Goal: Manage account settings

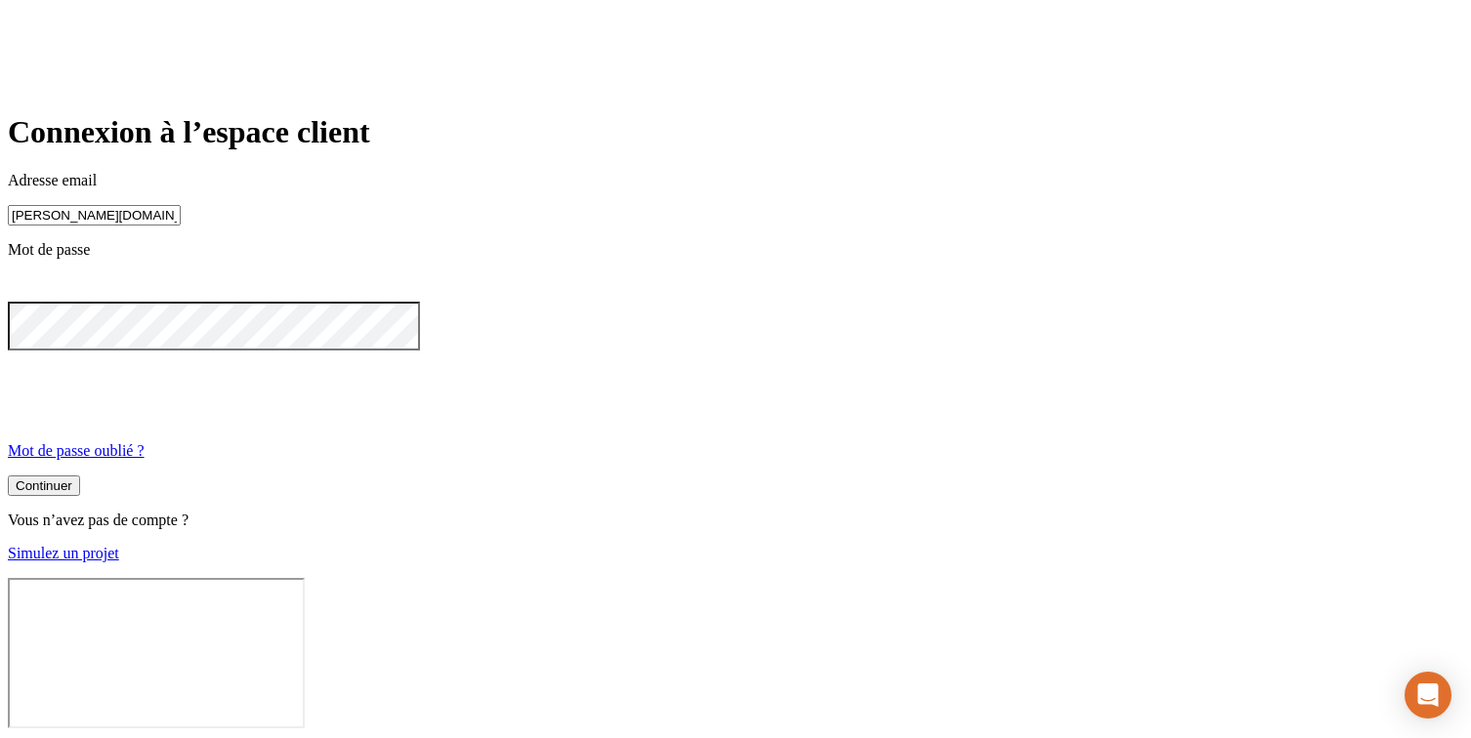
click at [181, 226] on input "james.bond+300@nalo.fr" at bounding box center [94, 215] width 173 height 21
type input "james.bond+36@nalo.fr"
click at [80, 496] on button "Continuer" at bounding box center [44, 486] width 72 height 21
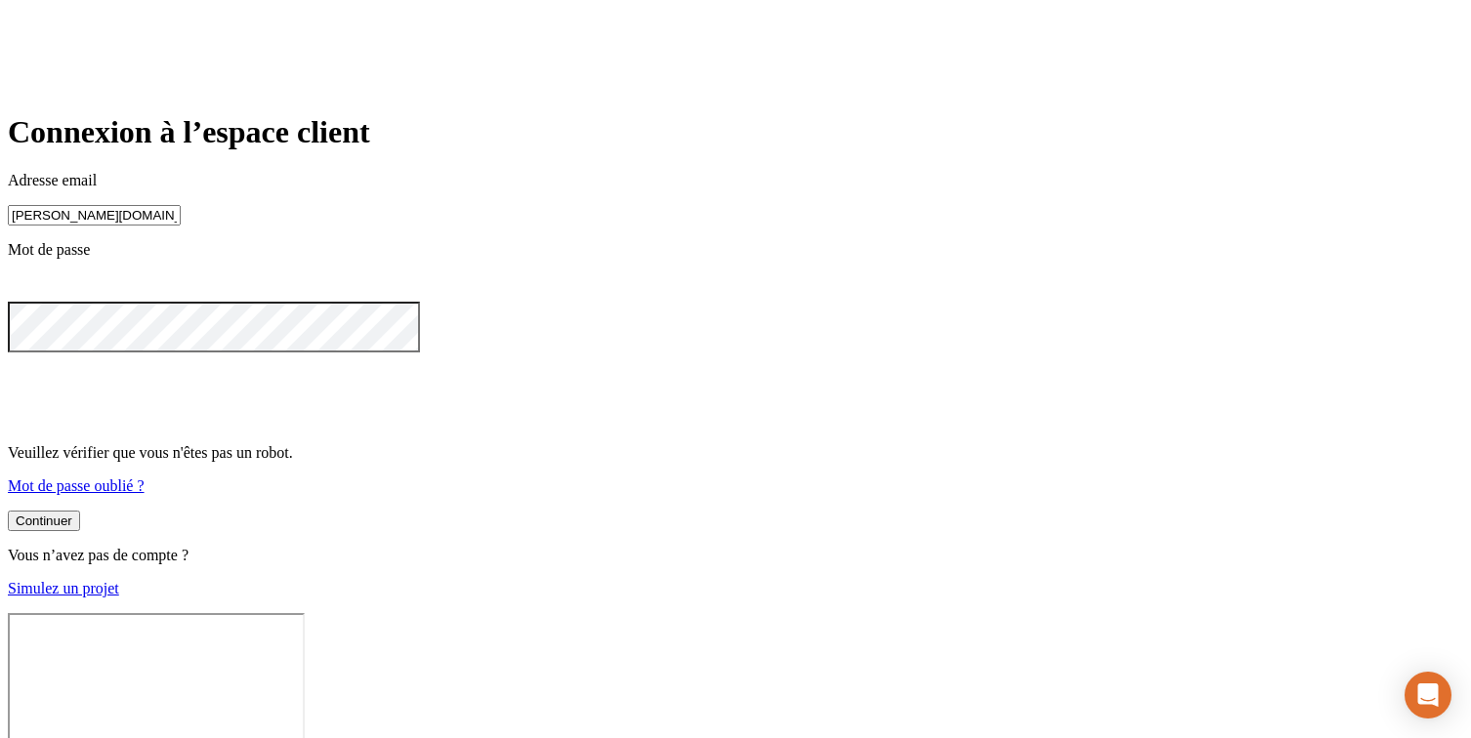
click at [929, 302] on div at bounding box center [735, 287] width 1455 height 27
click at [31, 294] on icon at bounding box center [20, 286] width 22 height 16
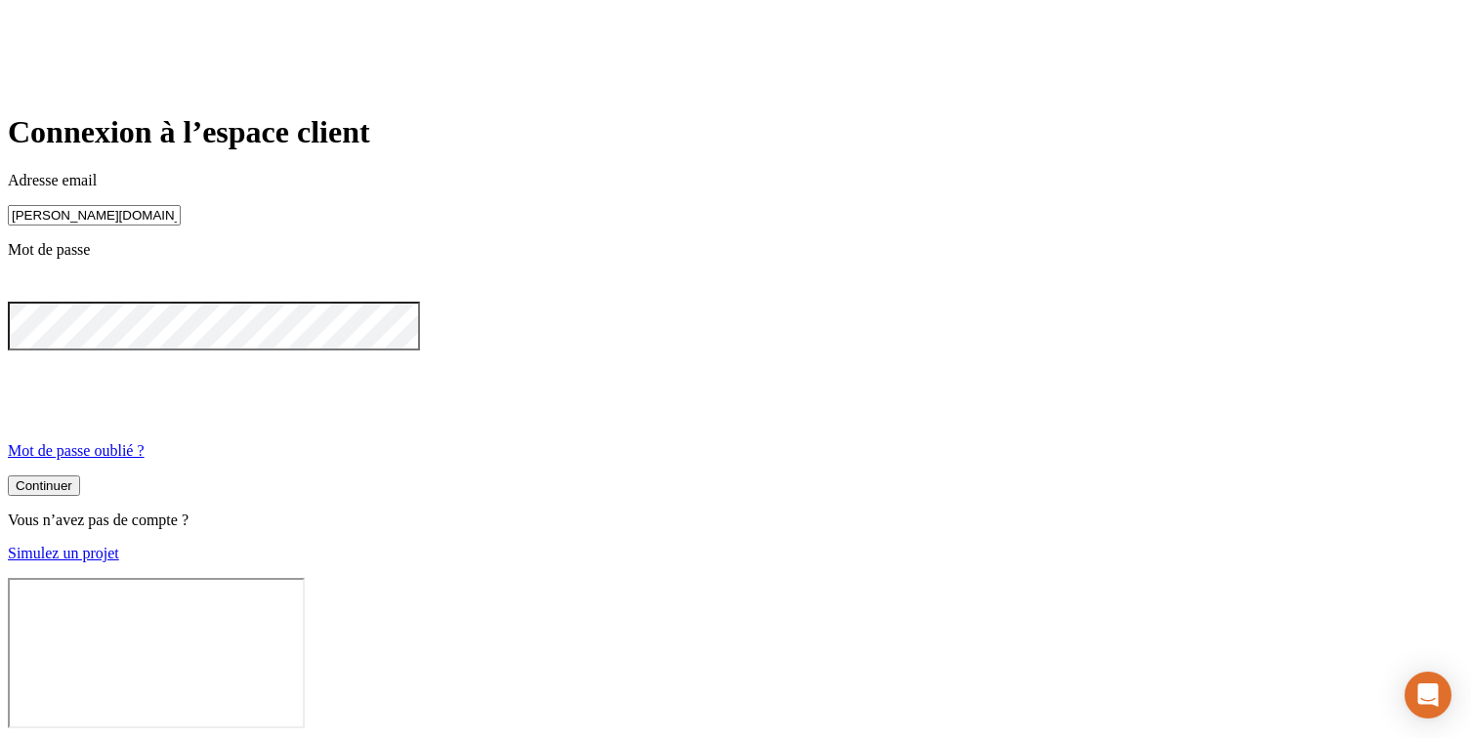
click at [80, 496] on button "Continuer" at bounding box center [44, 486] width 72 height 21
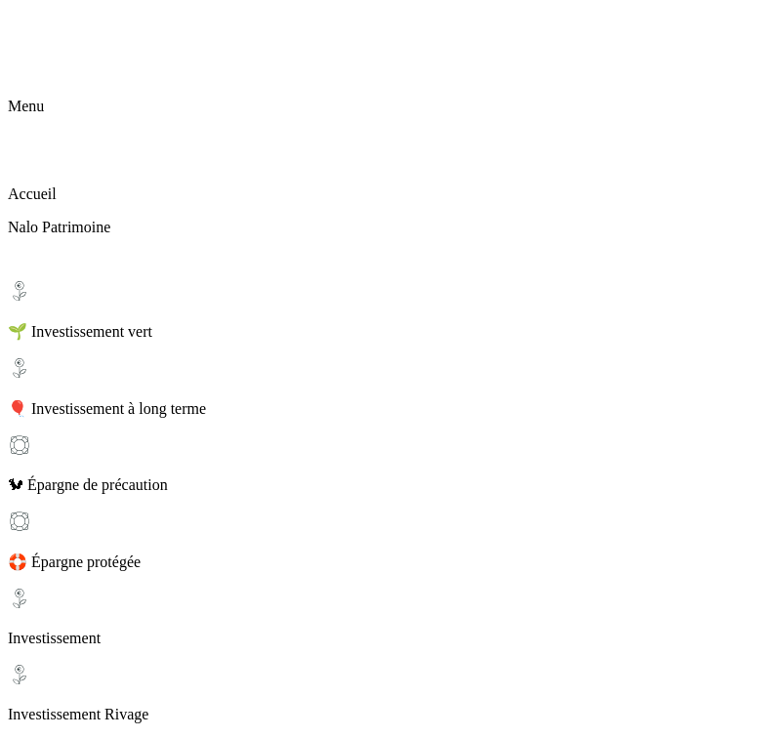
click at [26, 26] on icon at bounding box center [20, 20] width 14 height 14
click at [51, 143] on div "Accueil" at bounding box center [391, 173] width 766 height 61
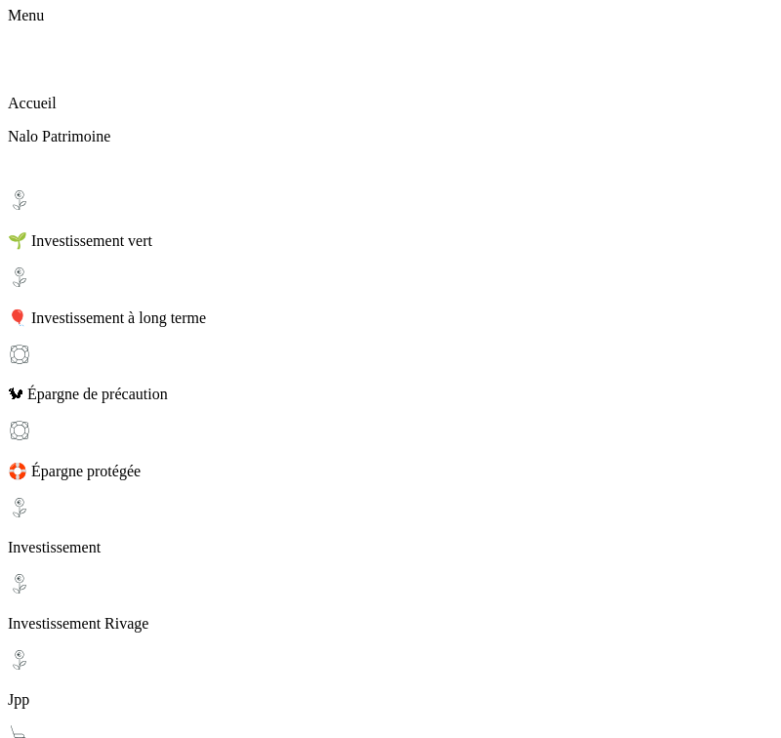
scroll to position [136, 0]
